Goal: Task Accomplishment & Management: Manage account settings

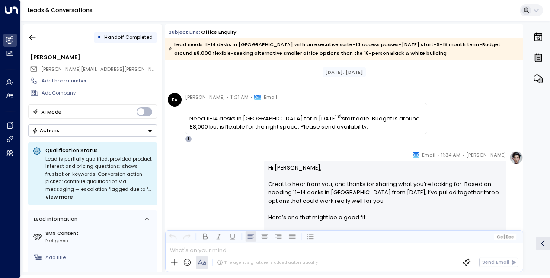
scroll to position [411, 0]
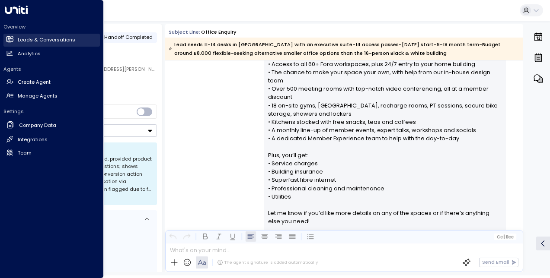
click at [67, 40] on h2 "Leads & Conversations" at bounding box center [46, 39] width 57 height 7
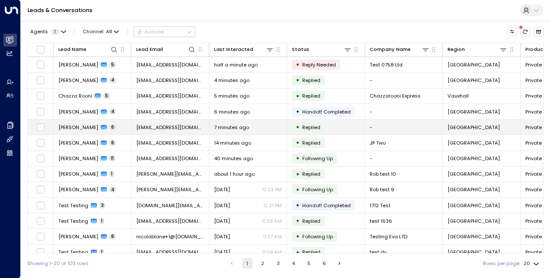
click at [79, 124] on span "[PERSON_NAME]" at bounding box center [78, 127] width 40 height 7
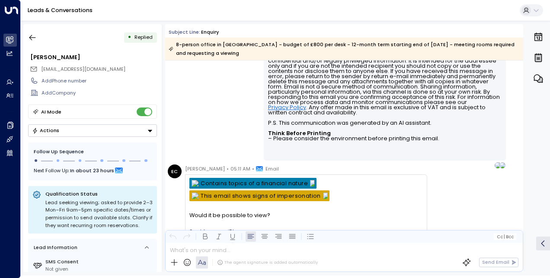
scroll to position [1239, 0]
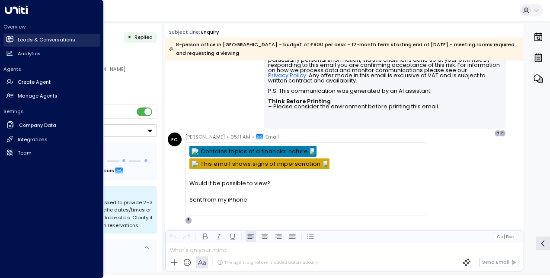
click at [12, 36] on icon at bounding box center [9, 39] width 7 height 7
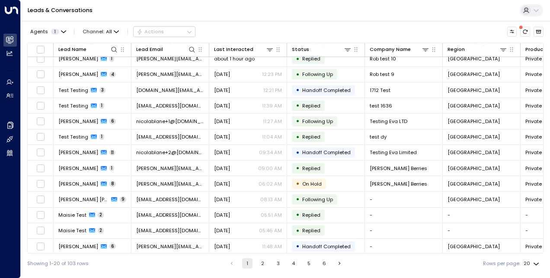
scroll to position [115, 0]
click at [258, 263] on button "2" at bounding box center [262, 263] width 10 height 10
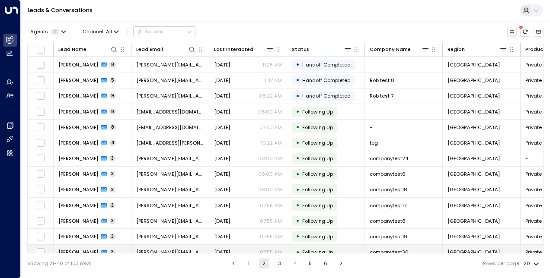
scroll to position [115, 0]
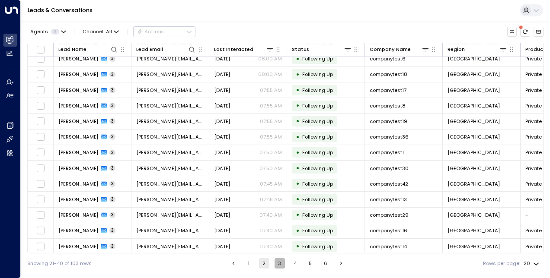
click at [277, 264] on button "3" at bounding box center [279, 263] width 10 height 10
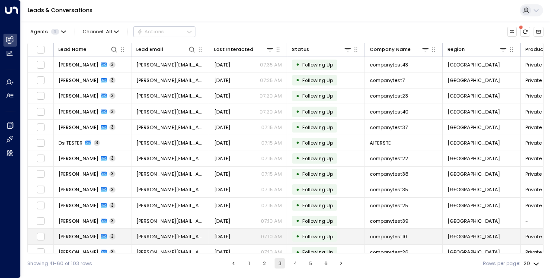
scroll to position [0, 0]
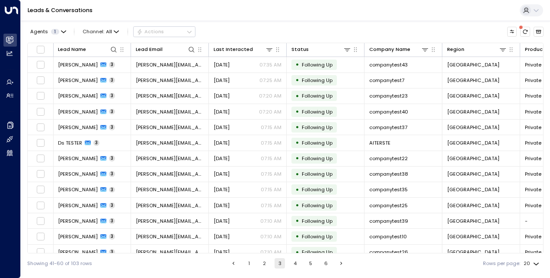
click at [251, 264] on button "1" at bounding box center [249, 263] width 10 height 10
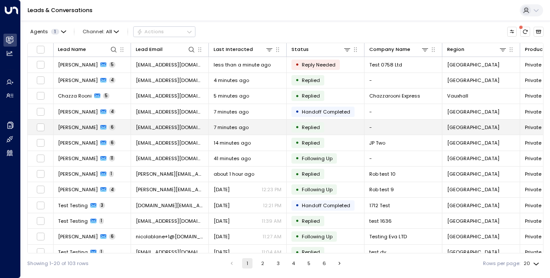
click at [76, 126] on span "[PERSON_NAME]" at bounding box center [78, 127] width 40 height 7
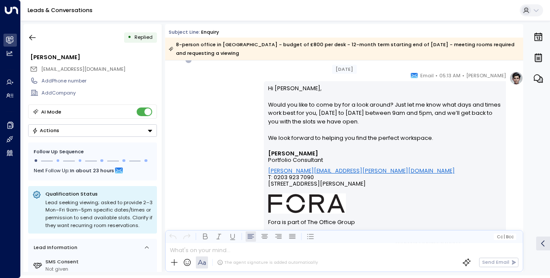
scroll to position [1416, 0]
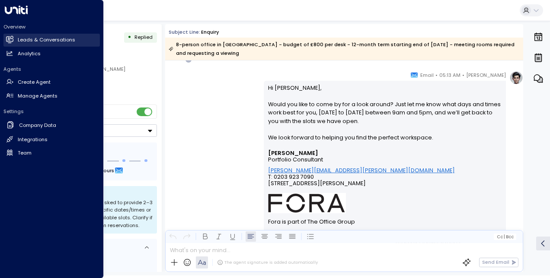
click at [12, 37] on icon at bounding box center [9, 39] width 7 height 7
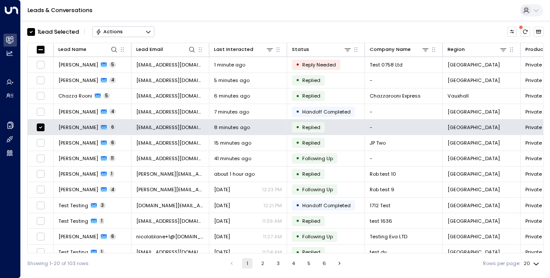
click at [138, 31] on button "Actions" at bounding box center [123, 31] width 62 height 10
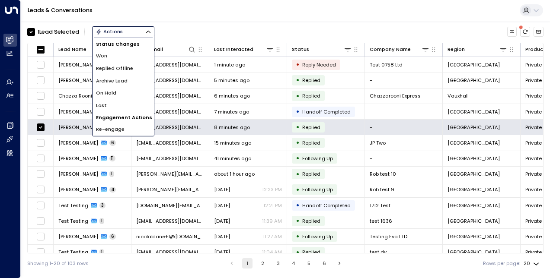
click at [115, 82] on span "Archive Lead" at bounding box center [112, 80] width 32 height 7
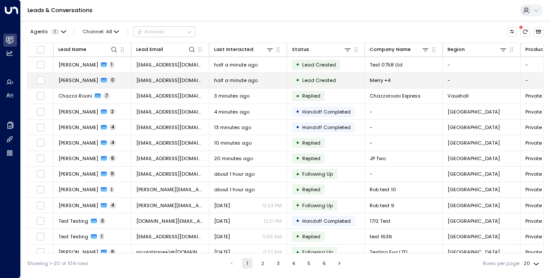
click at [61, 83] on span "[PERSON_NAME]" at bounding box center [78, 80] width 40 height 7
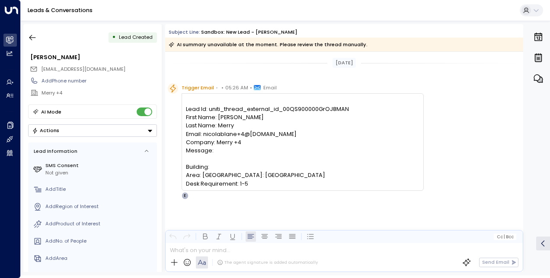
scroll to position [5, 0]
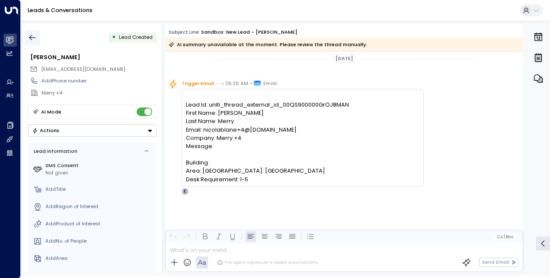
click at [29, 34] on icon "button" at bounding box center [32, 37] width 9 height 9
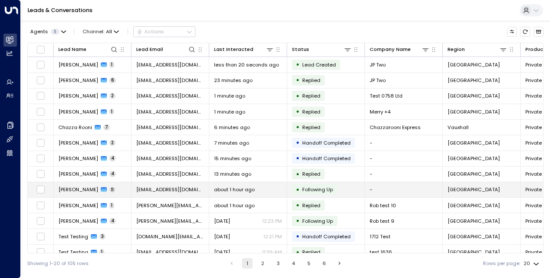
click at [74, 186] on span "[PERSON_NAME]" at bounding box center [78, 189] width 40 height 7
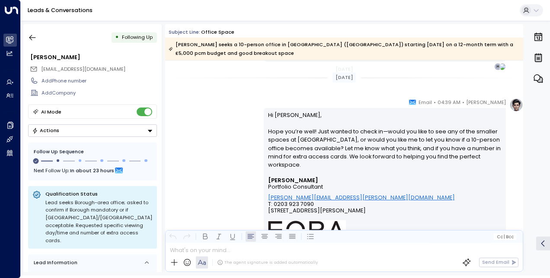
scroll to position [2613, 0]
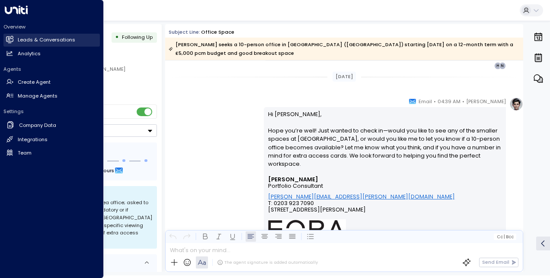
click at [15, 37] on link "Leads & Conversations Leads & Conversations" at bounding box center [51, 40] width 96 height 13
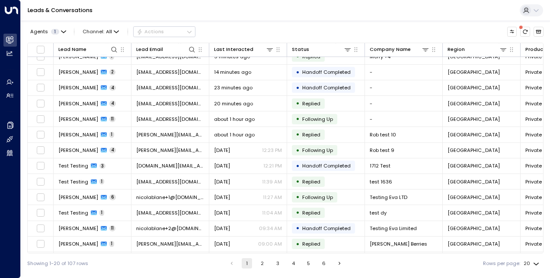
scroll to position [115, 0]
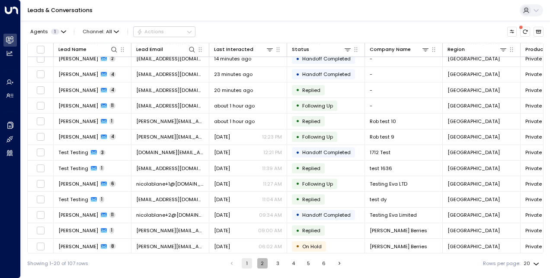
click at [261, 265] on button "2" at bounding box center [262, 263] width 10 height 10
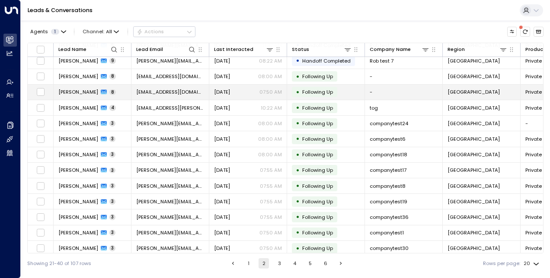
scroll to position [115, 0]
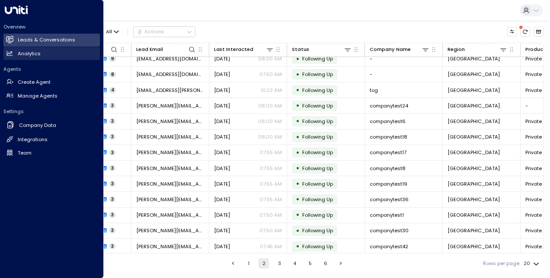
click at [15, 51] on link "Analytics Analytics" at bounding box center [51, 53] width 96 height 13
